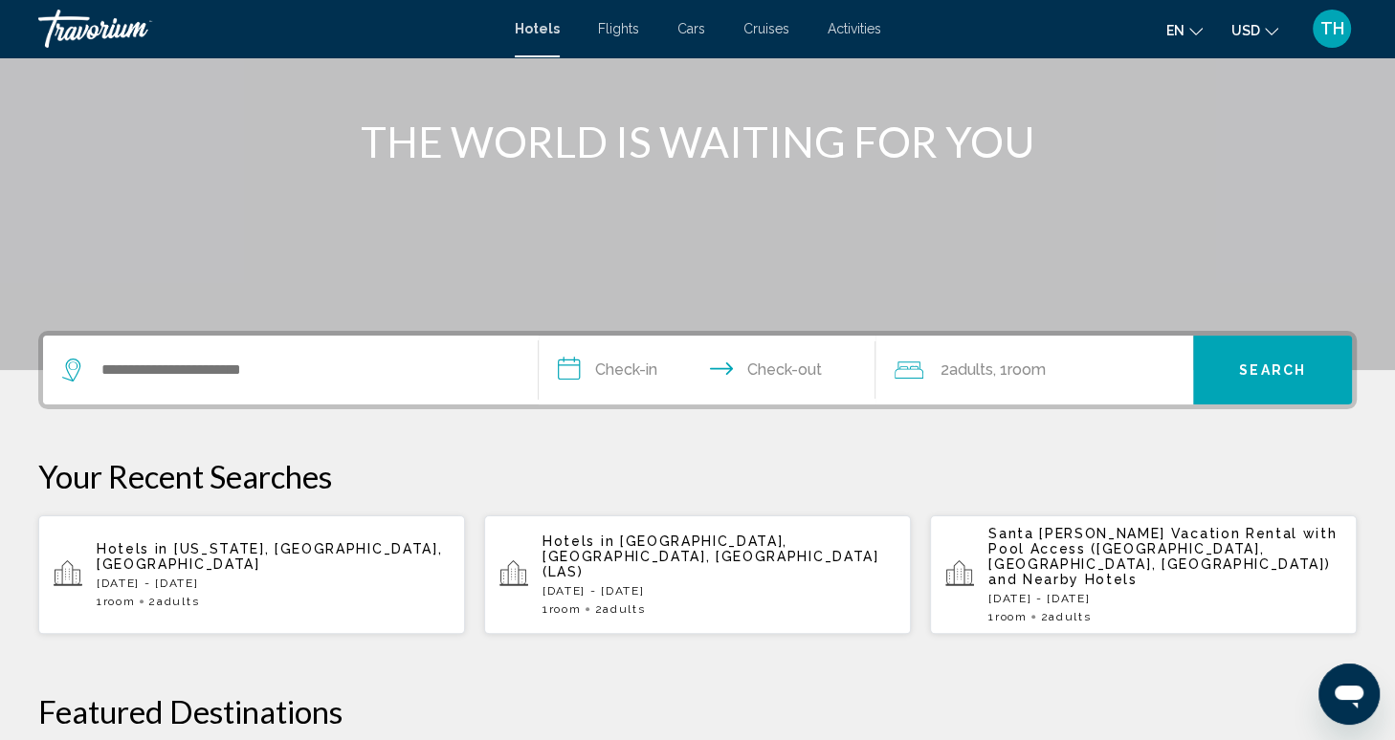
scroll to position [202, 0]
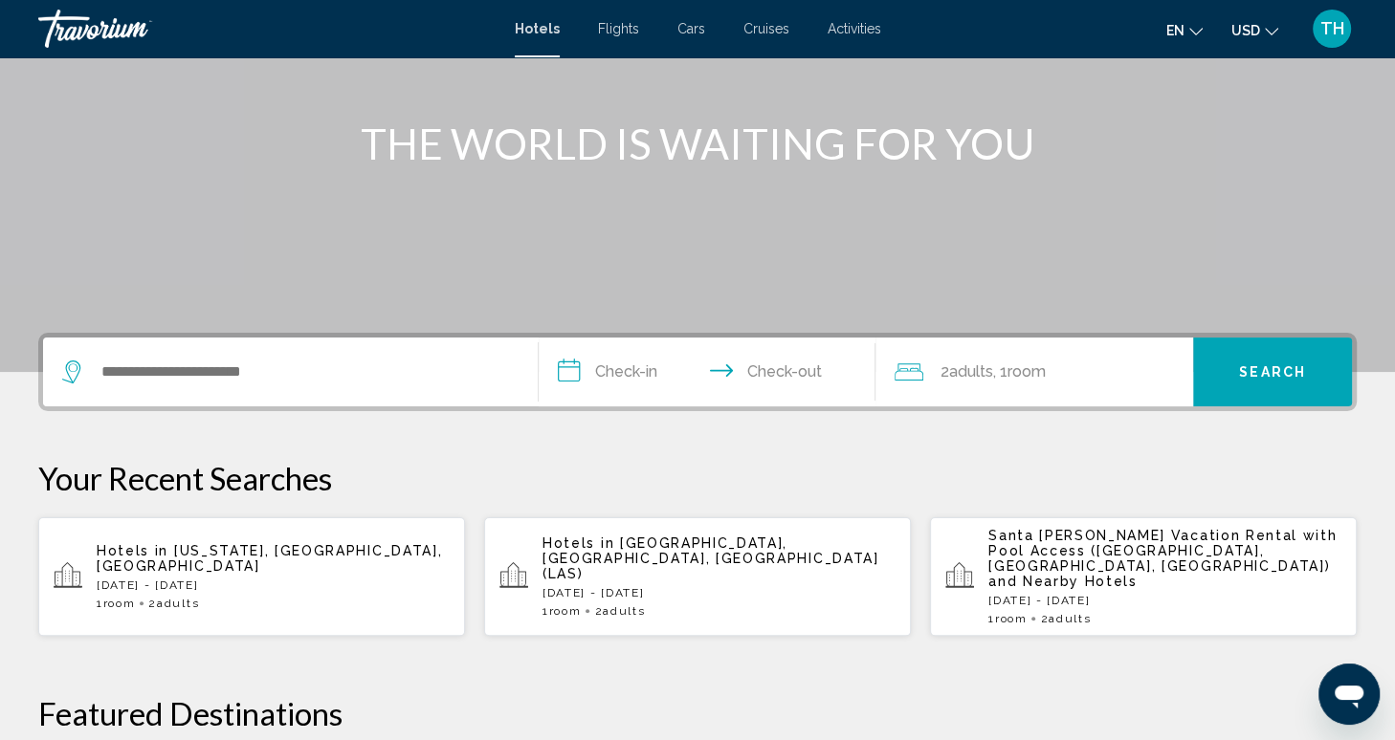
click at [180, 579] on p "[DATE] - [DATE]" at bounding box center [273, 585] width 353 height 13
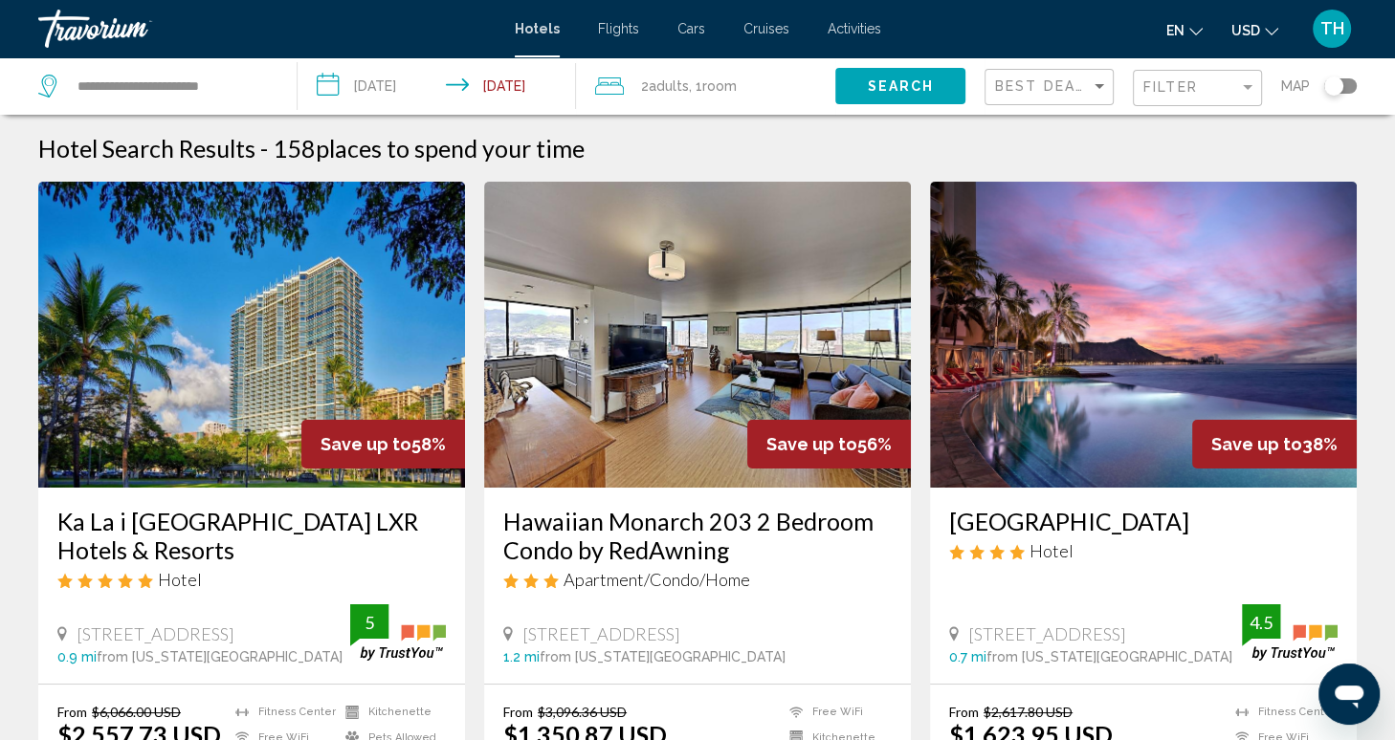
click at [619, 34] on span "Flights" at bounding box center [618, 28] width 41 height 15
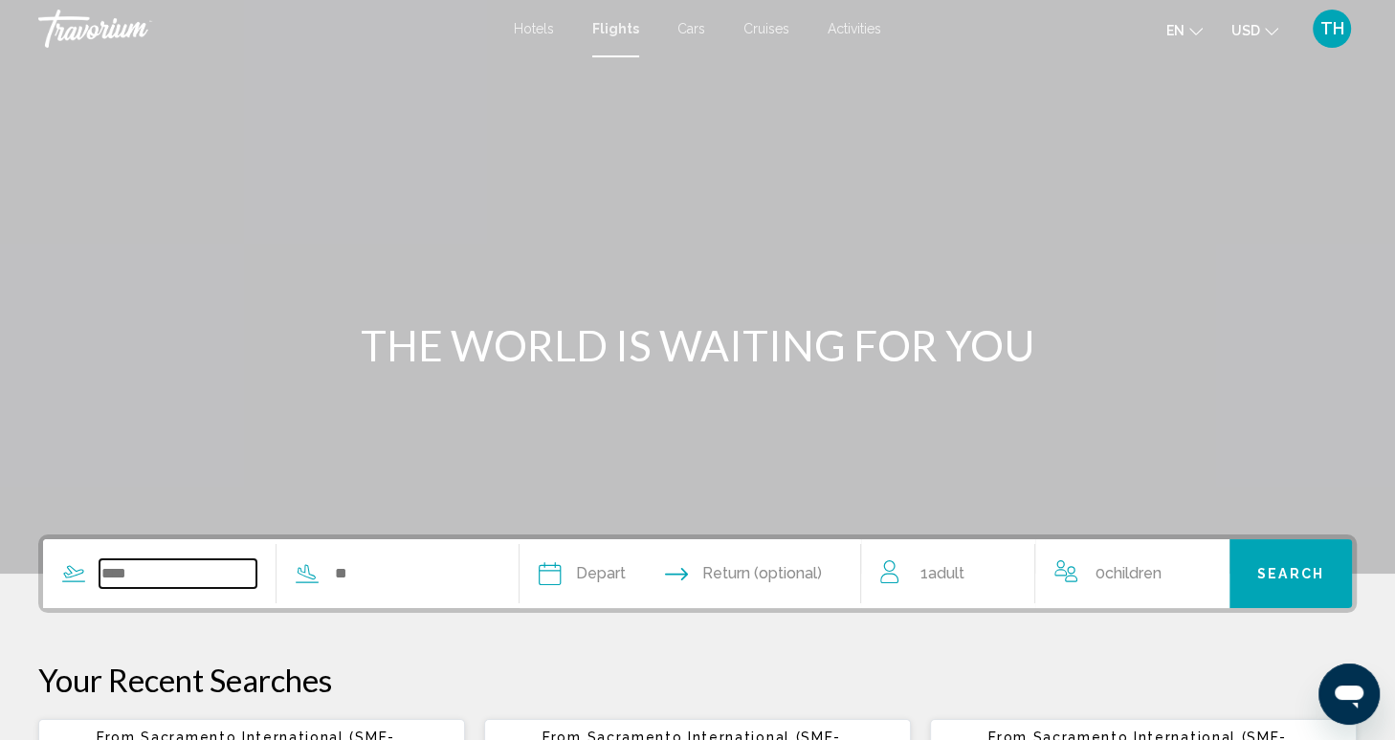
click at [188, 569] on input "Search widget" at bounding box center [177, 574] width 157 height 29
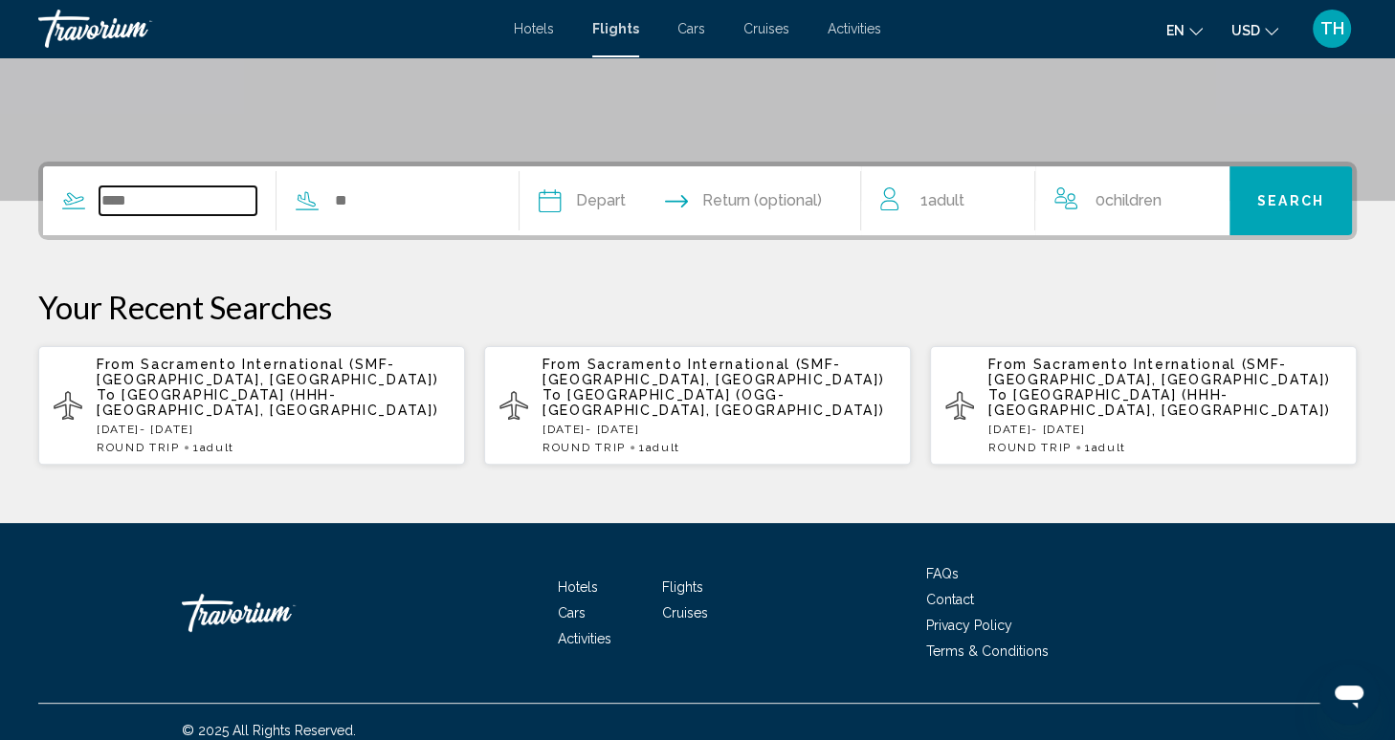
scroll to position [388, 0]
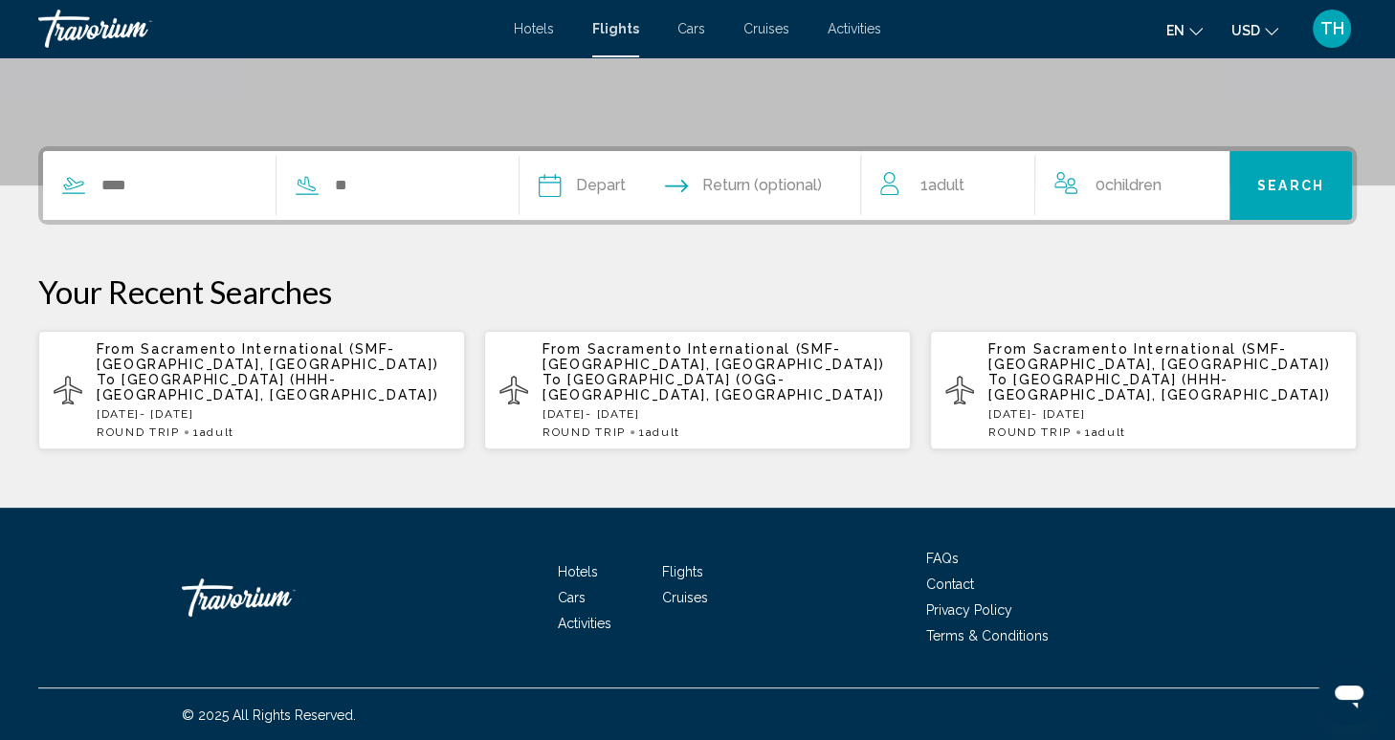
click at [262, 392] on span "[GEOGRAPHIC_DATA] (HHH-[GEOGRAPHIC_DATA], [GEOGRAPHIC_DATA])" at bounding box center [268, 387] width 342 height 31
